Goal: Check status

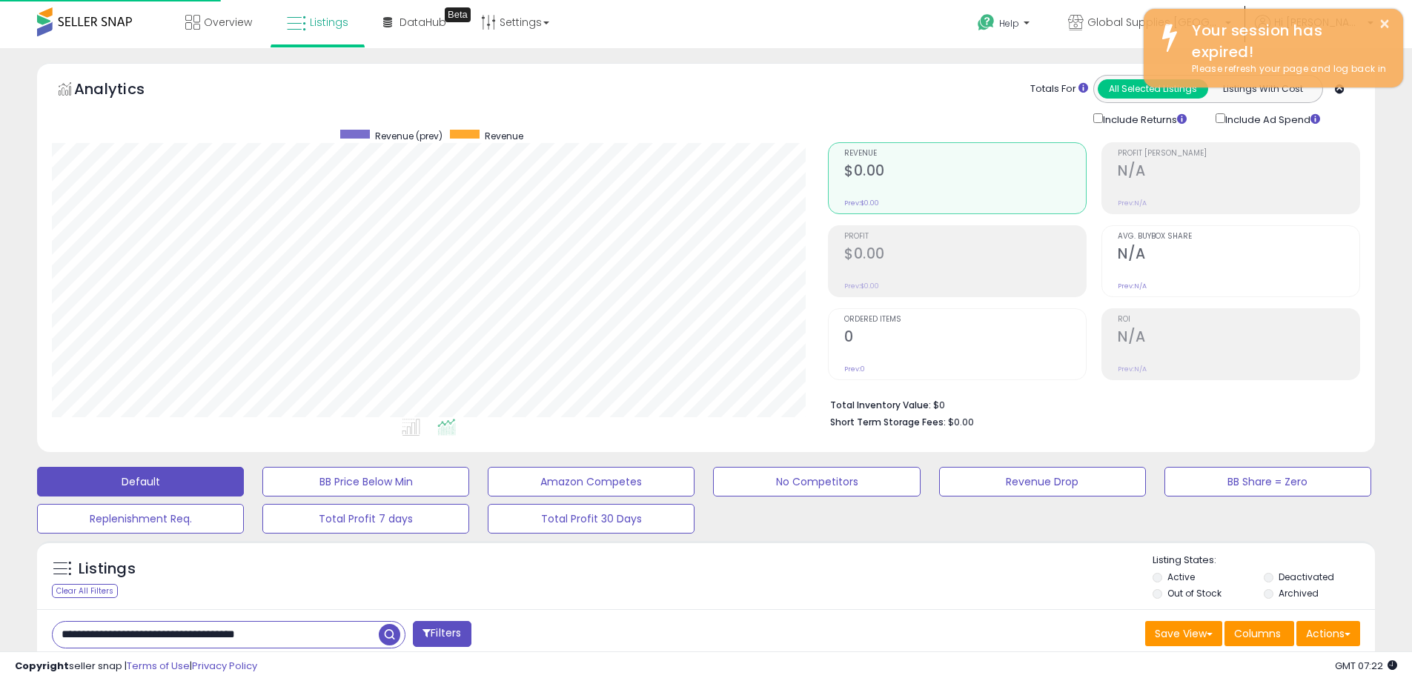
scroll to position [304, 776]
